Goal: Task Accomplishment & Management: Use online tool/utility

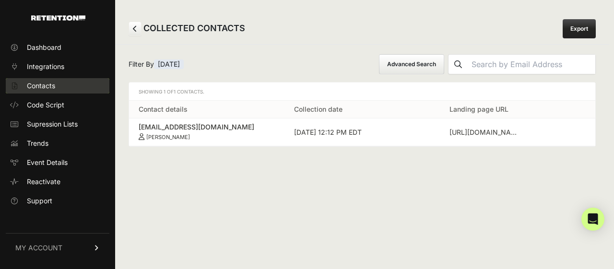
click at [39, 87] on span "Contacts" at bounding box center [41, 86] width 28 height 10
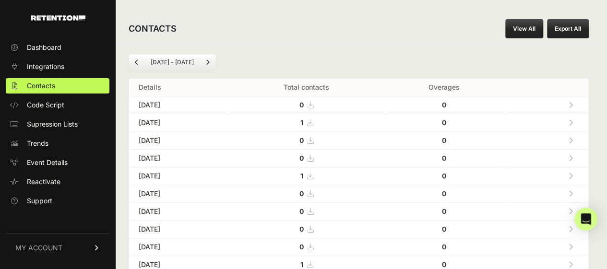
click at [572, 173] on icon at bounding box center [570, 176] width 4 height 7
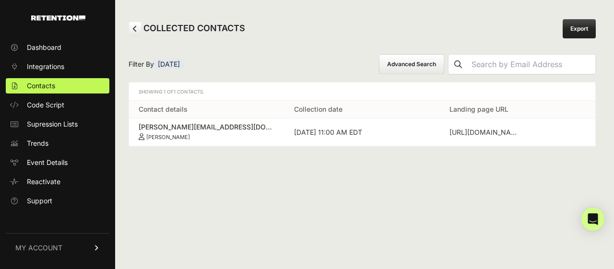
drag, startPoint x: 132, startPoint y: 124, endPoint x: 201, endPoint y: 133, distance: 69.6
click at [201, 133] on td "[PERSON_NAME][EMAIL_ADDRESS][DOMAIN_NAME] [PERSON_NAME]" at bounding box center [206, 132] width 155 height 28
copy link "[PERSON_NAME][EMAIL_ADDRESS][DOMAIN_NAME] [PERSON_NAME]"
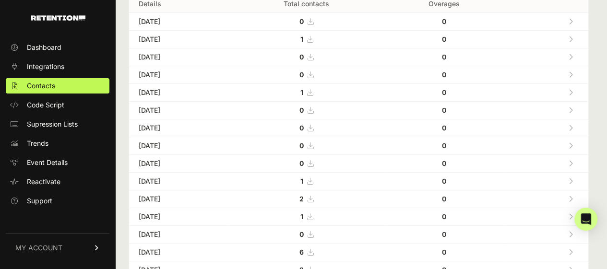
scroll to position [96, 0]
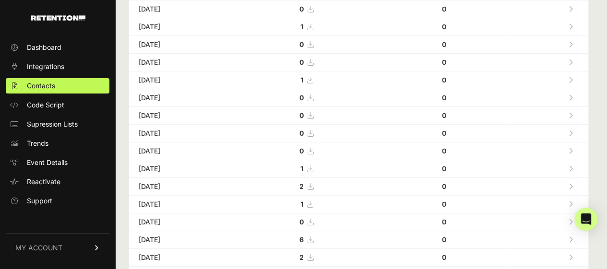
click at [572, 165] on icon at bounding box center [570, 168] width 4 height 7
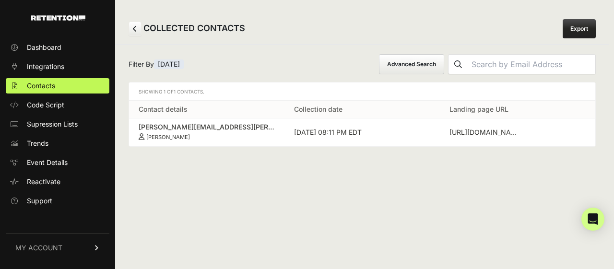
drag, startPoint x: 135, startPoint y: 124, endPoint x: 202, endPoint y: 140, distance: 69.5
click at [202, 140] on td "sharon.abramson@hotmail.com Sharon Abramson" at bounding box center [206, 132] width 155 height 28
copy link "sharon.abramson@hotmail.com Sharon Abramson"
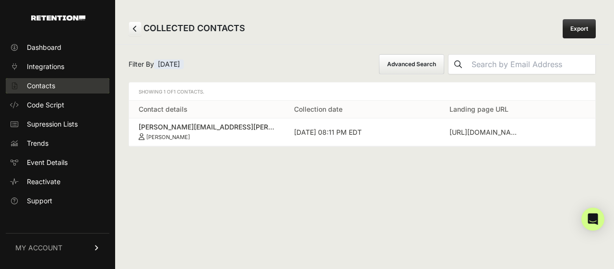
click at [35, 81] on span "Contacts" at bounding box center [41, 86] width 28 height 10
